Goal: Task Accomplishment & Management: Use online tool/utility

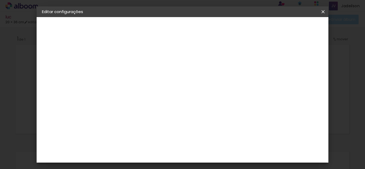
click at [225, 63] on div "Opções disponíveis Acrílico Álbum Baby Time Fastbook Plus Fastbook 400g Fastboo…" at bounding box center [165, 39] width 119 height 45
click at [0, 0] on slot "Voltar" at bounding box center [0, 0] width 0 height 0
click at [140, 102] on input "go" at bounding box center [137, 101] width 43 height 7
type input "g"
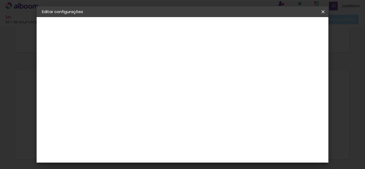
scroll to position [57, 0]
click at [154, 122] on div "AlfaFotoBook" at bounding box center [140, 122] width 28 height 4
click at [0, 0] on slot "Avançar" at bounding box center [0, 0] width 0 height 0
click at [0, 0] on slot "Voltar" at bounding box center [0, 0] width 0 height 0
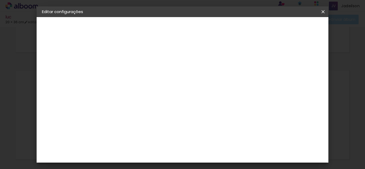
scroll to position [24, 0]
click at [166, 77] on input at bounding box center [143, 77] width 54 height 7
type input "go"
type paper-input "go"
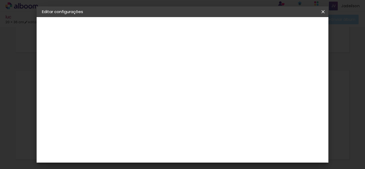
click at [139, 120] on div "Go image" at bounding box center [132, 122] width 13 height 9
click at [215, 32] on paper-button "Avançar" at bounding box center [202, 28] width 26 height 9
click at [150, 91] on input "text" at bounding box center [139, 93] width 21 height 8
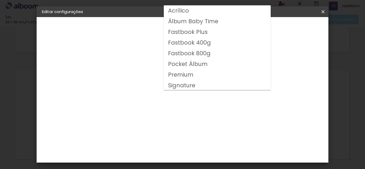
click at [150, 89] on input "text" at bounding box center [139, 93] width 21 height 8
click at [262, 88] on iron-dropdown at bounding box center [217, 48] width 107 height 87
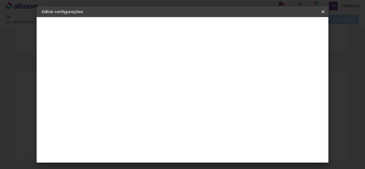
click at [157, 90] on iron-icon at bounding box center [153, 93] width 6 height 6
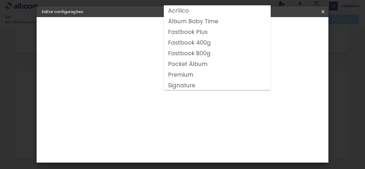
click at [0, 0] on slot "Fastbook 400g" at bounding box center [0, 0] width 0 height 0
type input "Fastbook 400g"
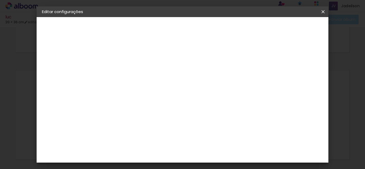
scroll to position [72, 0]
click at [203, 112] on span "25.4 × 60.96 cm" at bounding box center [194, 119] width 18 height 14
click at [0, 0] on slot "Avançar" at bounding box center [0, 0] width 0 height 0
click at [156, 111] on span "25.4" at bounding box center [155, 110] width 14 height 8
drag, startPoint x: 155, startPoint y: 114, endPoint x: 158, endPoint y: 110, distance: 5.1
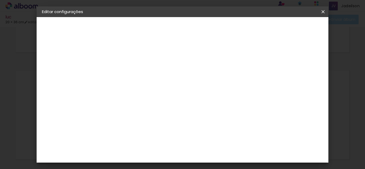
click at [158, 110] on div "25.4 cm" at bounding box center [155, 114] width 16 height 36
click at [158, 110] on span "25.4" at bounding box center [155, 110] width 14 height 8
click at [238, 28] on span "Salvar configurações" at bounding box center [224, 29] width 27 height 7
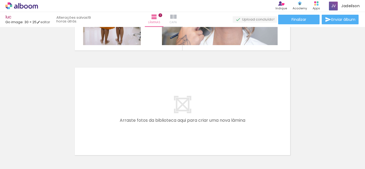
click at [177, 14] on iron-icon at bounding box center [173, 17] width 6 height 6
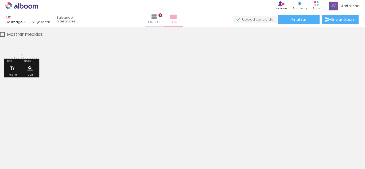
click at [177, 16] on iron-icon at bounding box center [173, 17] width 6 height 6
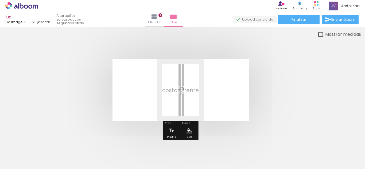
click at [44, 139] on iron-icon at bounding box center [42, 141] width 6 height 6
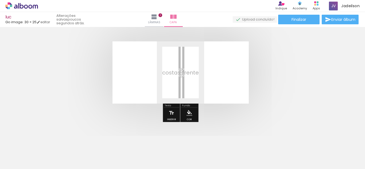
scroll to position [11, 0]
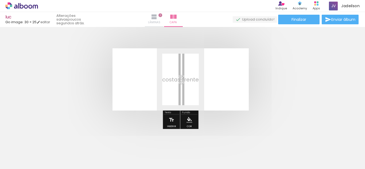
click at [161, 22] on span "Lâminas" at bounding box center [154, 22] width 12 height 5
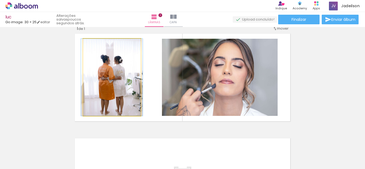
click at [132, 70] on quentale-photo at bounding box center [112, 77] width 58 height 77
click at [117, 78] on quentale-photo at bounding box center [112, 77] width 58 height 77
click at [124, 75] on quentale-photo at bounding box center [112, 77] width 58 height 77
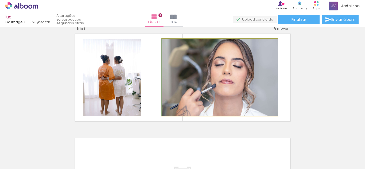
click at [228, 64] on quentale-photo at bounding box center [220, 77] width 116 height 77
click at [215, 101] on quentale-photo at bounding box center [220, 77] width 116 height 77
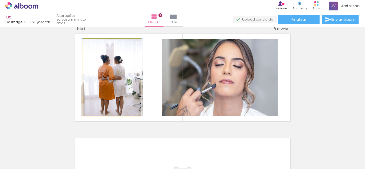
click at [119, 79] on quentale-photo at bounding box center [112, 77] width 58 height 77
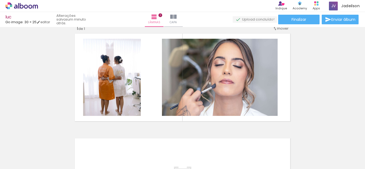
click at [45, 140] on iron-icon at bounding box center [42, 141] width 6 height 6
click at [103, 140] on quentale-thumb at bounding box center [113, 151] width 30 height 31
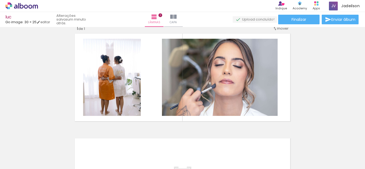
click at [45, 140] on iron-icon at bounding box center [42, 141] width 6 height 6
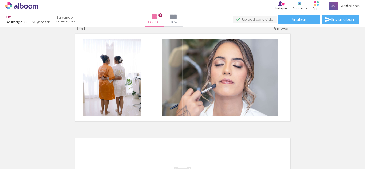
click at [45, 140] on iron-icon at bounding box center [42, 141] width 6 height 6
click at [44, 140] on iron-horizontal-list at bounding box center [38, 152] width 11 height 33
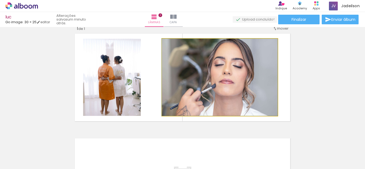
drag, startPoint x: 223, startPoint y: 62, endPoint x: 211, endPoint y: 75, distance: 17.2
click at [211, 75] on quentale-photo at bounding box center [220, 77] width 116 height 77
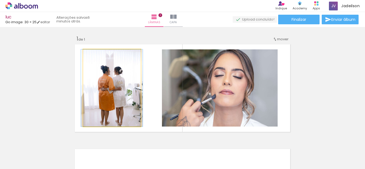
drag, startPoint x: 114, startPoint y: 70, endPoint x: 99, endPoint y: 78, distance: 17.2
click at [99, 78] on quentale-photo at bounding box center [112, 87] width 58 height 77
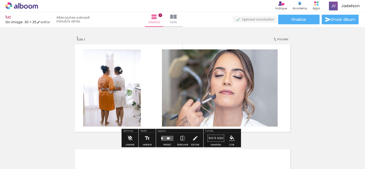
click at [44, 140] on iron-icon at bounding box center [42, 141] width 6 height 6
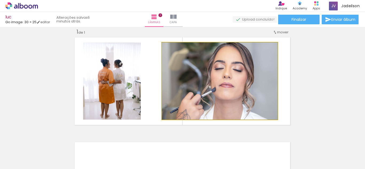
click at [240, 81] on quentale-photo at bounding box center [220, 81] width 116 height 77
drag, startPoint x: 223, startPoint y: 102, endPoint x: 204, endPoint y: 93, distance: 21.3
click at [204, 93] on quentale-photo at bounding box center [220, 81] width 116 height 77
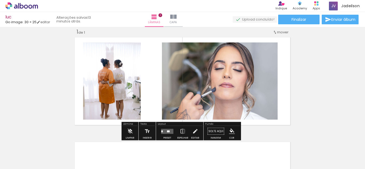
click at [22, 165] on span "Adicionar Fotos" at bounding box center [19, 162] width 16 height 6
click at [0, 0] on input "file" at bounding box center [0, 0] width 0 height 0
click at [102, 142] on iron-icon at bounding box center [102, 141] width 6 height 6
click at [17, 161] on span "Adicionar Fotos" at bounding box center [19, 162] width 16 height 6
click at [0, 0] on input "file" at bounding box center [0, 0] width 0 height 0
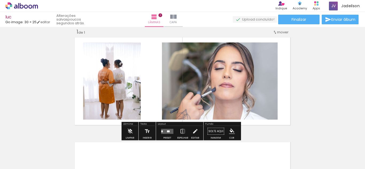
click at [14, 158] on paper-button "Adicionar Fotos" at bounding box center [16, 162] width 26 height 9
click at [0, 0] on input "file" at bounding box center [0, 0] width 0 height 0
click at [20, 159] on span "Adicionar Fotos" at bounding box center [19, 162] width 16 height 6
click at [0, 0] on input "file" at bounding box center [0, 0] width 0 height 0
click at [183, 26] on paper-button "Capa" at bounding box center [173, 19] width 19 height 15
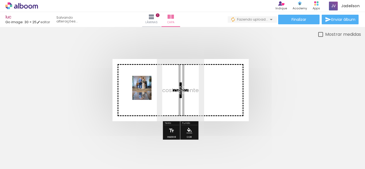
drag, startPoint x: 116, startPoint y: 155, endPoint x: 148, endPoint y: 92, distance: 70.8
click at [148, 92] on quentale-workspace at bounding box center [182, 84] width 365 height 169
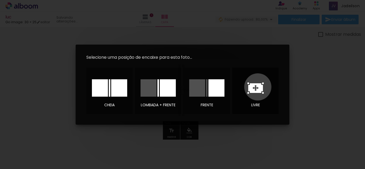
click at [258, 87] on icon at bounding box center [256, 88] width 15 height 10
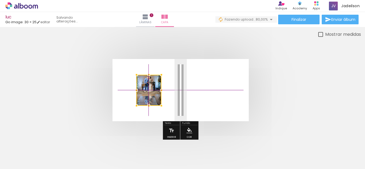
drag, startPoint x: 187, startPoint y: 81, endPoint x: 156, endPoint y: 81, distance: 31.3
click at [156, 81] on div at bounding box center [149, 90] width 25 height 31
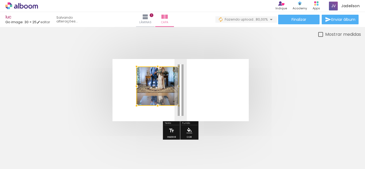
drag, startPoint x: 162, startPoint y: 75, endPoint x: 179, endPoint y: 66, distance: 18.8
click at [179, 66] on div at bounding box center [179, 66] width 11 height 11
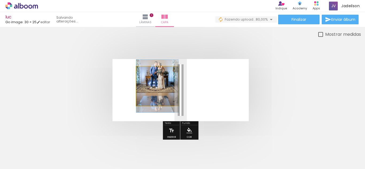
click at [146, 92] on quentale-photo at bounding box center [157, 86] width 42 height 39
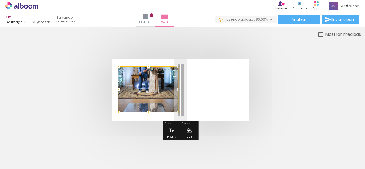
drag, startPoint x: 136, startPoint y: 104, endPoint x: 118, endPoint y: 110, distance: 19.0
click at [118, 110] on div at bounding box center [118, 112] width 11 height 11
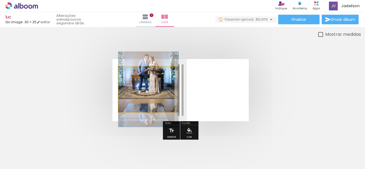
click at [156, 93] on quentale-photo at bounding box center [149, 90] width 60 height 46
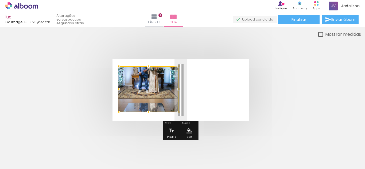
click at [149, 65] on div at bounding box center [148, 66] width 11 height 11
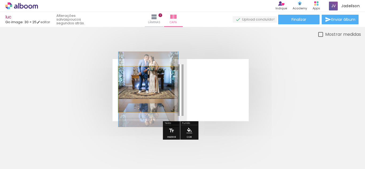
click at [148, 104] on quentale-photo at bounding box center [149, 90] width 60 height 46
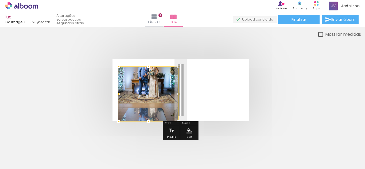
drag, startPoint x: 148, startPoint y: 112, endPoint x: 148, endPoint y: 117, distance: 5.4
click at [148, 117] on div at bounding box center [148, 121] width 11 height 11
click at [147, 95] on div at bounding box center [149, 94] width 60 height 55
drag, startPoint x: 147, startPoint y: 95, endPoint x: 148, endPoint y: 101, distance: 6.5
click at [148, 101] on div at bounding box center [149, 94] width 60 height 55
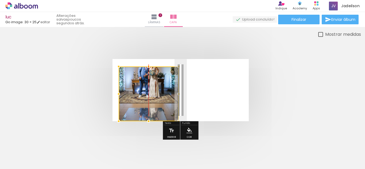
drag, startPoint x: 140, startPoint y: 91, endPoint x: 139, endPoint y: 99, distance: 7.5
click at [139, 99] on div at bounding box center [149, 94] width 60 height 55
drag, startPoint x: 162, startPoint y: 89, endPoint x: 163, endPoint y: 100, distance: 10.9
click at [163, 100] on div at bounding box center [149, 94] width 60 height 55
click at [157, 89] on div at bounding box center [149, 93] width 60 height 55
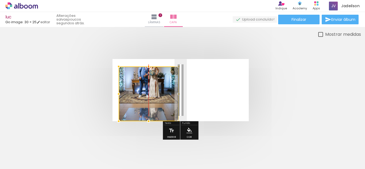
drag, startPoint x: 157, startPoint y: 85, endPoint x: 158, endPoint y: 97, distance: 12.0
click at [158, 97] on div at bounding box center [149, 94] width 60 height 55
drag, startPoint x: 164, startPoint y: 77, endPoint x: 166, endPoint y: 94, distance: 17.2
click at [166, 94] on div at bounding box center [149, 94] width 60 height 55
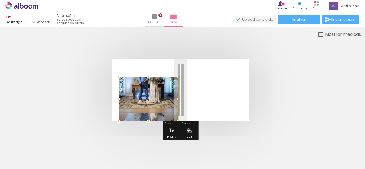
drag, startPoint x: 149, startPoint y: 66, endPoint x: 150, endPoint y: 45, distance: 20.6
click at [150, 45] on div at bounding box center [180, 90] width 361 height 105
type paper-slider "192"
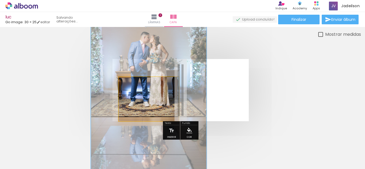
click at [151, 82] on div at bounding box center [141, 82] width 21 height 9
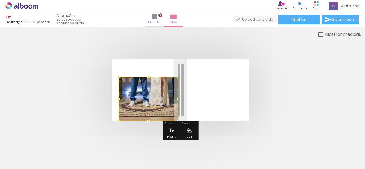
click at [151, 82] on div at bounding box center [148, 77] width 11 height 11
drag, startPoint x: 154, startPoint y: 106, endPoint x: 155, endPoint y: 113, distance: 7.3
click at [155, 113] on div at bounding box center [149, 99] width 60 height 44
click at [148, 83] on div at bounding box center [149, 99] width 60 height 44
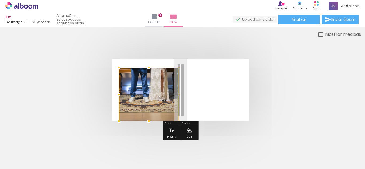
drag, startPoint x: 148, startPoint y: 76, endPoint x: 150, endPoint y: 35, distance: 41.0
click at [150, 35] on quentale-cover-editor at bounding box center [180, 87] width 361 height 112
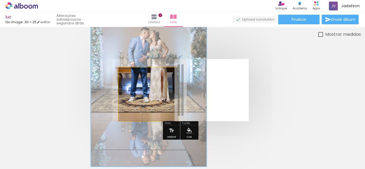
click at [149, 88] on quentale-photo at bounding box center [149, 95] width 60 height 54
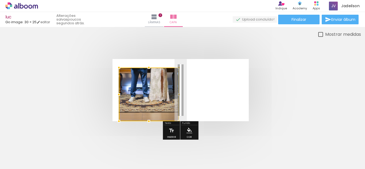
click at [149, 88] on div at bounding box center [149, 95] width 60 height 54
click at [191, 130] on iron-icon "color picker" at bounding box center [190, 131] width 6 height 6
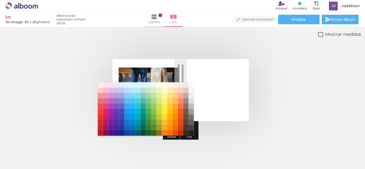
click at [221, 91] on quentale-layouter at bounding box center [181, 90] width 136 height 62
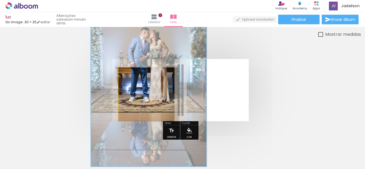
click at [149, 80] on quentale-photo at bounding box center [149, 95] width 60 height 54
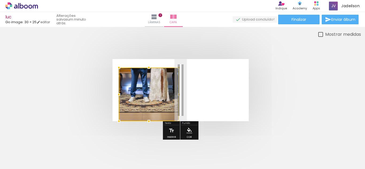
click at [149, 80] on div at bounding box center [149, 95] width 60 height 54
drag, startPoint x: 128, startPoint y: 71, endPoint x: 166, endPoint y: 71, distance: 37.5
click at [166, 71] on div at bounding box center [149, 95] width 60 height 54
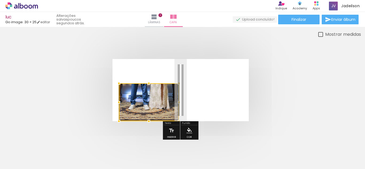
drag, startPoint x: 148, startPoint y: 67, endPoint x: 150, endPoint y: 108, distance: 41.8
click at [150, 108] on div at bounding box center [149, 102] width 60 height 38
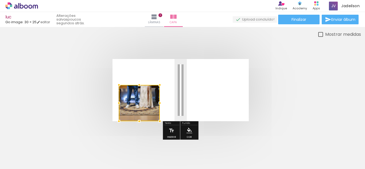
drag, startPoint x: 179, startPoint y: 104, endPoint x: 158, endPoint y: 102, distance: 21.5
click at [158, 102] on div at bounding box center [160, 103] width 11 height 11
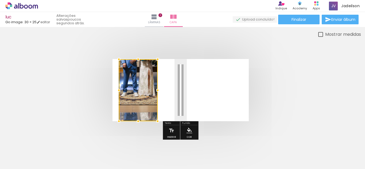
drag, startPoint x: 137, startPoint y: 85, endPoint x: 139, endPoint y: 64, distance: 21.0
click at [139, 64] on div at bounding box center [138, 59] width 11 height 11
click at [149, 85] on div at bounding box center [138, 90] width 39 height 62
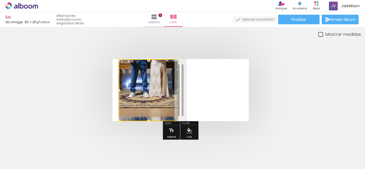
drag, startPoint x: 160, startPoint y: 90, endPoint x: 181, endPoint y: 87, distance: 21.0
click at [181, 87] on div at bounding box center [178, 90] width 11 height 11
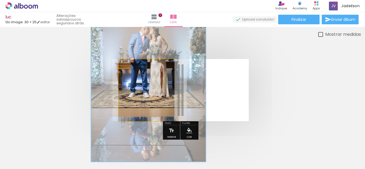
click at [151, 85] on quentale-photo at bounding box center [149, 90] width 60 height 62
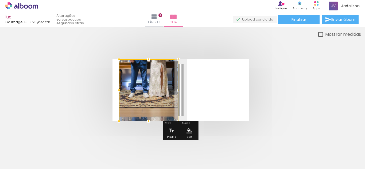
click at [151, 85] on div at bounding box center [149, 90] width 60 height 62
click at [148, 66] on div at bounding box center [149, 90] width 60 height 62
click at [147, 76] on div at bounding box center [149, 90] width 60 height 62
drag, startPoint x: 147, startPoint y: 76, endPoint x: 133, endPoint y: 74, distance: 13.8
click at [133, 74] on div at bounding box center [149, 90] width 60 height 62
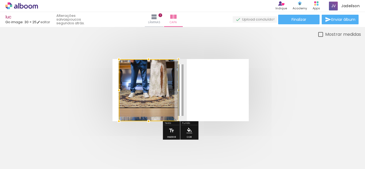
click at [152, 70] on div at bounding box center [149, 90] width 60 height 62
click at [150, 87] on div at bounding box center [149, 90] width 60 height 62
drag, startPoint x: 150, startPoint y: 87, endPoint x: 153, endPoint y: 103, distance: 16.0
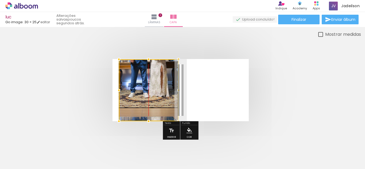
click at [153, 103] on div at bounding box center [149, 90] width 60 height 62
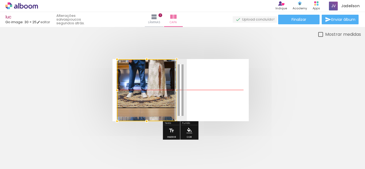
click at [151, 103] on div at bounding box center [147, 90] width 60 height 62
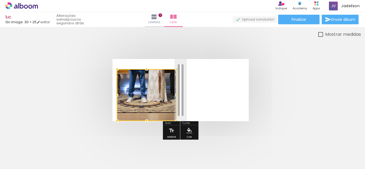
drag, startPoint x: 176, startPoint y: 60, endPoint x: 176, endPoint y: 70, distance: 10.2
click at [176, 70] on div at bounding box center [176, 69] width 11 height 11
click at [150, 86] on div at bounding box center [147, 96] width 60 height 52
click at [147, 83] on div at bounding box center [147, 96] width 60 height 52
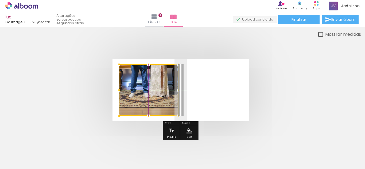
drag, startPoint x: 147, startPoint y: 83, endPoint x: 152, endPoint y: 81, distance: 5.8
click at [152, 81] on div at bounding box center [149, 90] width 60 height 52
click at [152, 75] on div at bounding box center [149, 90] width 60 height 52
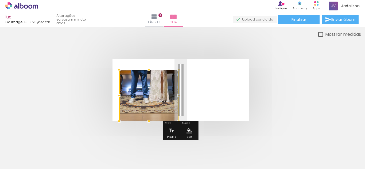
drag, startPoint x: 137, startPoint y: 72, endPoint x: 138, endPoint y: 85, distance: 12.9
click at [138, 85] on div at bounding box center [149, 96] width 60 height 52
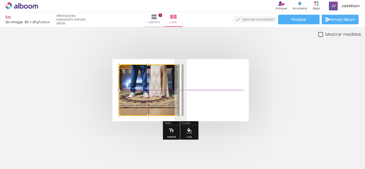
drag, startPoint x: 142, startPoint y: 77, endPoint x: 142, endPoint y: 72, distance: 4.6
click at [142, 72] on div at bounding box center [149, 90] width 60 height 52
click at [162, 76] on div at bounding box center [149, 90] width 60 height 52
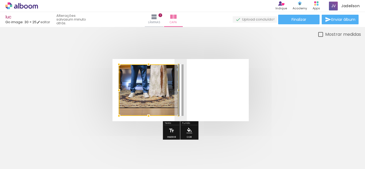
drag, startPoint x: 162, startPoint y: 76, endPoint x: 149, endPoint y: 81, distance: 14.3
click at [149, 81] on div at bounding box center [149, 90] width 60 height 52
click at [218, 98] on quentale-layouter at bounding box center [181, 90] width 136 height 62
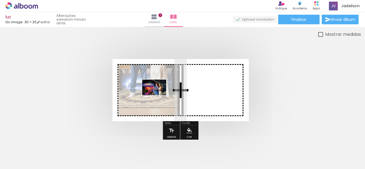
drag, startPoint x: 152, startPoint y: 154, endPoint x: 158, endPoint y: 96, distance: 58.4
click at [158, 96] on quentale-workspace at bounding box center [182, 84] width 365 height 169
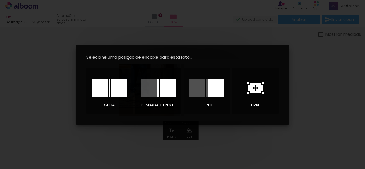
click at [152, 94] on div at bounding box center [149, 87] width 16 height 17
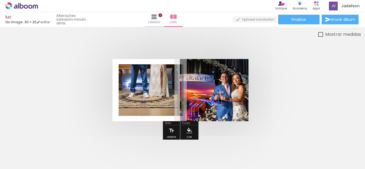
click at [287, 92] on quentale-cover at bounding box center [180, 90] width 319 height 62
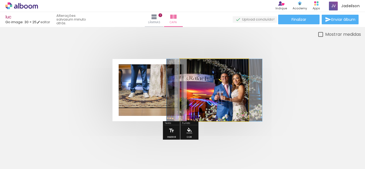
click at [221, 98] on quentale-photo at bounding box center [214, 90] width 69 height 62
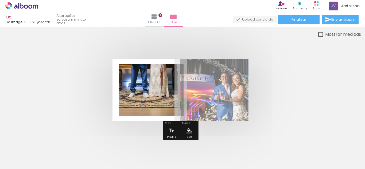
drag, startPoint x: 222, startPoint y: 82, endPoint x: 212, endPoint y: 84, distance: 10.1
type paper-slider "55"
click at [212, 84] on div at bounding box center [212, 81] width 9 height 9
click at [289, 78] on quentale-cover at bounding box center [180, 90] width 319 height 62
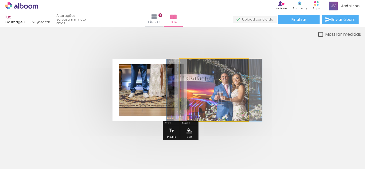
click at [230, 89] on quentale-photo at bounding box center [214, 90] width 69 height 62
click at [205, 98] on quentale-photo at bounding box center [214, 90] width 69 height 62
click at [200, 72] on div at bounding box center [200, 72] width 5 height 5
click at [199, 73] on div at bounding box center [200, 72] width 5 height 5
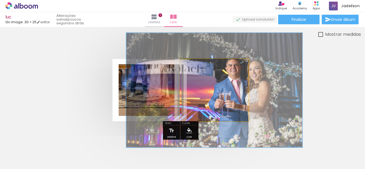
drag, startPoint x: 200, startPoint y: 71, endPoint x: 216, endPoint y: 72, distance: 15.8
click at [216, 72] on div at bounding box center [216, 72] width 9 height 9
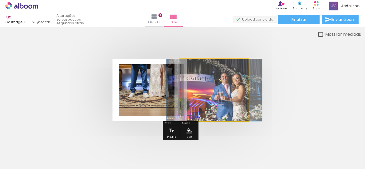
drag, startPoint x: 216, startPoint y: 72, endPoint x: 190, endPoint y: 77, distance: 27.1
type paper-slider "100"
click at [190, 68] on div "P&B Largura Cor" at bounding box center [223, 68] width 69 height 0
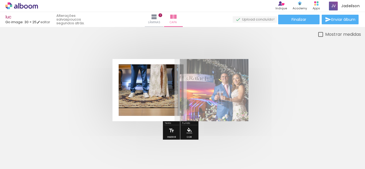
click at [200, 42] on div at bounding box center [180, 90] width 361 height 105
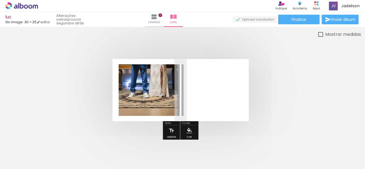
drag, startPoint x: 212, startPoint y: 81, endPoint x: 197, endPoint y: 83, distance: 14.3
click at [197, 83] on div at bounding box center [200, 81] width 9 height 9
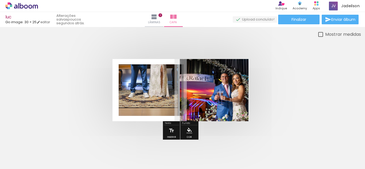
drag, startPoint x: 197, startPoint y: 83, endPoint x: 222, endPoint y: 83, distance: 24.9
type paper-slider "100"
click at [222, 83] on div at bounding box center [220, 81] width 9 height 9
click at [288, 68] on quentale-cover at bounding box center [180, 90] width 319 height 62
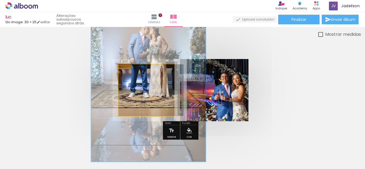
click at [125, 93] on quentale-photo at bounding box center [149, 90] width 60 height 52
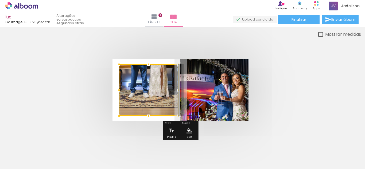
click at [131, 80] on div at bounding box center [149, 90] width 60 height 52
click at [126, 68] on div at bounding box center [149, 90] width 60 height 52
click at [150, 79] on div at bounding box center [149, 90] width 60 height 52
click at [132, 74] on div at bounding box center [149, 90] width 60 height 52
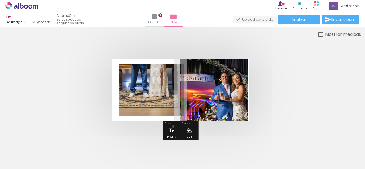
click at [174, 127] on iron-icon at bounding box center [172, 130] width 6 height 11
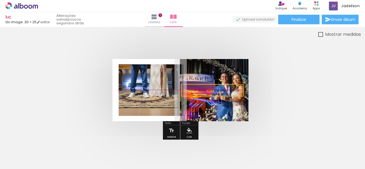
drag, startPoint x: 171, startPoint y: 91, endPoint x: 199, endPoint y: 85, distance: 28.2
click at [199, 85] on quentale-selection at bounding box center [212, 90] width 63 height 12
click at [208, 90] on quentale-selection at bounding box center [212, 90] width 63 height 12
type input "Sans Serif"
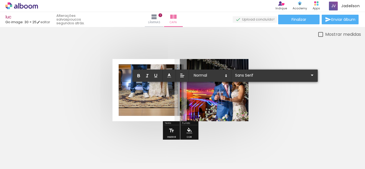
click at [267, 88] on quentale-cover at bounding box center [180, 90] width 319 height 62
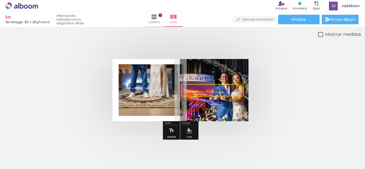
drag, startPoint x: 221, startPoint y: 89, endPoint x: 205, endPoint y: 90, distance: 16.1
click at [205, 90] on quentale-selection at bounding box center [212, 90] width 63 height 12
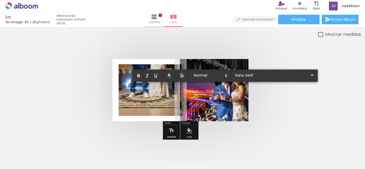
drag, startPoint x: 205, startPoint y: 90, endPoint x: 266, endPoint y: 101, distance: 61.7
click at [266, 101] on quentale-cover at bounding box center [180, 90] width 319 height 62
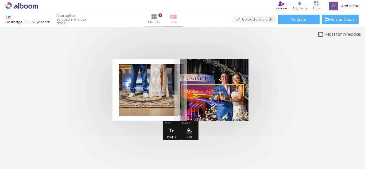
click at [177, 17] on iron-icon at bounding box center [173, 17] width 6 height 6
click at [47, 22] on link "editar" at bounding box center [43, 22] width 13 height 5
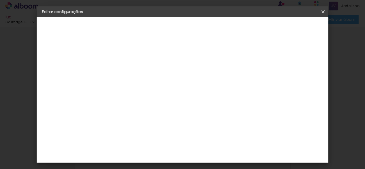
click at [154, 116] on span "cm" at bounding box center [155, 118] width 14 height 8
click at [154, 112] on span "25.4" at bounding box center [155, 110] width 14 height 8
click at [0, 0] on slot "Voltar" at bounding box center [0, 0] width 0 height 0
click at [325, 11] on iron-icon at bounding box center [323, 11] width 6 height 5
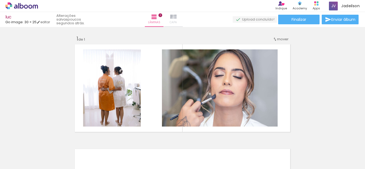
click at [177, 23] on span "Capa" at bounding box center [173, 22] width 7 height 5
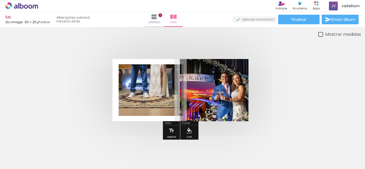
click at [242, 82] on div at bounding box center [242, 80] width 6 height 5
click at [241, 80] on div at bounding box center [242, 80] width 6 height 5
click at [209, 93] on p at bounding box center [216, 90] width 63 height 6
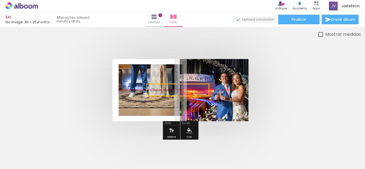
drag, startPoint x: 209, startPoint y: 93, endPoint x: 175, endPoint y: 91, distance: 34.8
click at [175, 91] on quentale-selection at bounding box center [177, 90] width 63 height 12
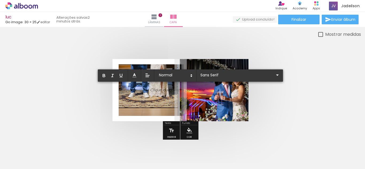
click at [145, 37] on div "Mostrar medidas" at bounding box center [180, 34] width 361 height 7
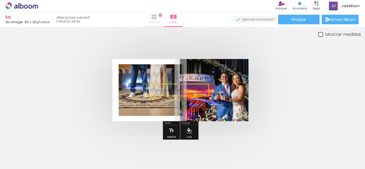
click at [158, 20] on iron-icon at bounding box center [154, 17] width 6 height 6
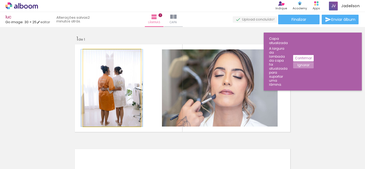
drag, startPoint x: 102, startPoint y: 99, endPoint x: 115, endPoint y: 61, distance: 40.4
click at [115, 61] on quentale-photo at bounding box center [112, 87] width 58 height 77
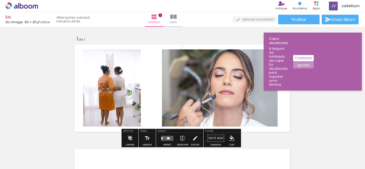
click at [0, 0] on slot "P&B" at bounding box center [0, 0] width 0 height 0
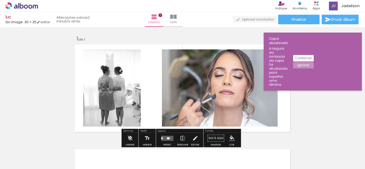
click at [0, 0] on slot "P&B" at bounding box center [0, 0] width 0 height 0
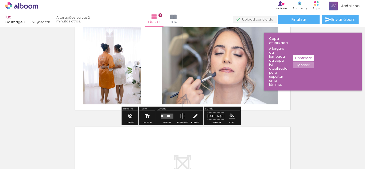
scroll to position [23, 0]
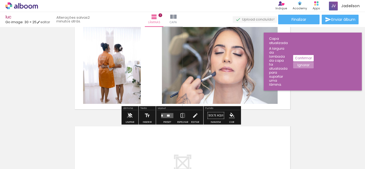
click at [128, 117] on iron-icon at bounding box center [130, 115] width 6 height 11
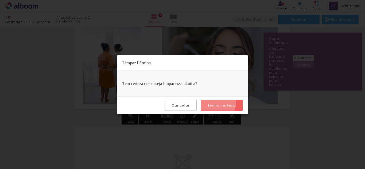
click at [0, 0] on slot "Tenho certeza" at bounding box center [0, 0] width 0 height 0
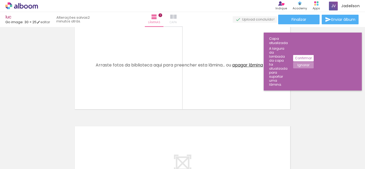
click at [177, 21] on span "Capa" at bounding box center [173, 22] width 7 height 5
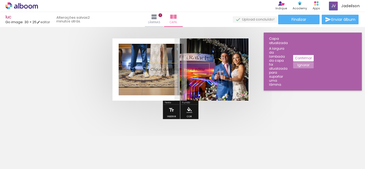
scroll to position [23, 0]
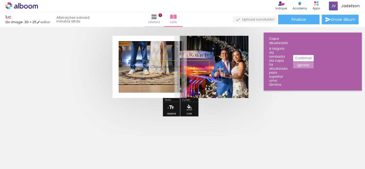
click at [169, 108] on iron-icon at bounding box center [172, 107] width 6 height 11
click at [190, 106] on iron-icon "color picker" at bounding box center [190, 108] width 6 height 6
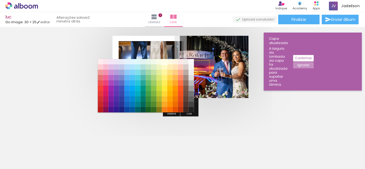
scroll to position [0, 0]
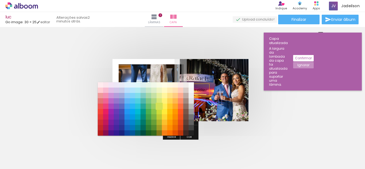
click at [157, 109] on paper-item "#d4e157" at bounding box center [158, 106] width 5 height 5
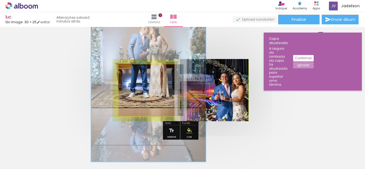
click at [124, 74] on quentale-photo at bounding box center [149, 90] width 60 height 52
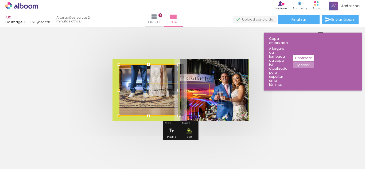
click at [124, 74] on div at bounding box center [149, 90] width 60 height 52
